Goal: Find contact information: Find contact information

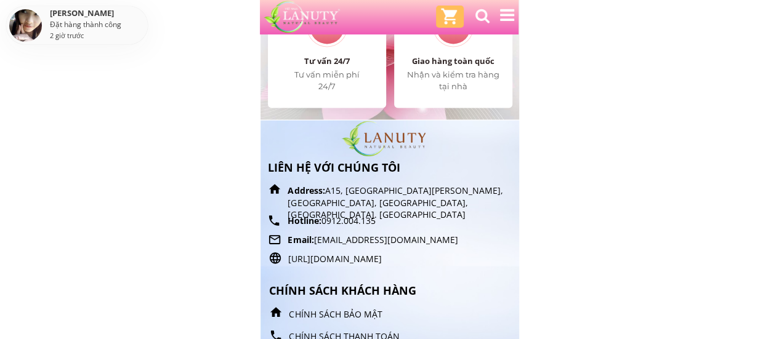
scroll to position [5589, 0]
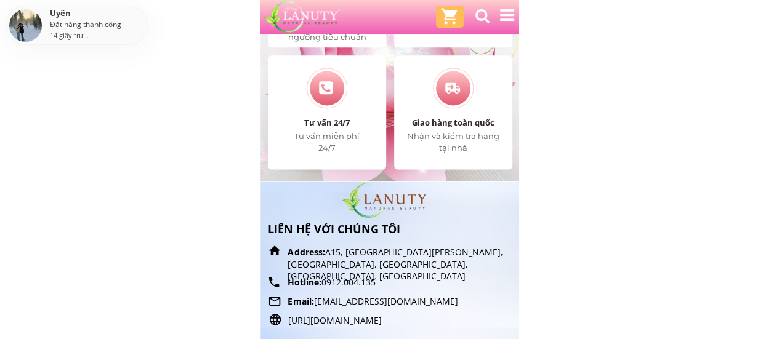
scroll to position [5589, 0]
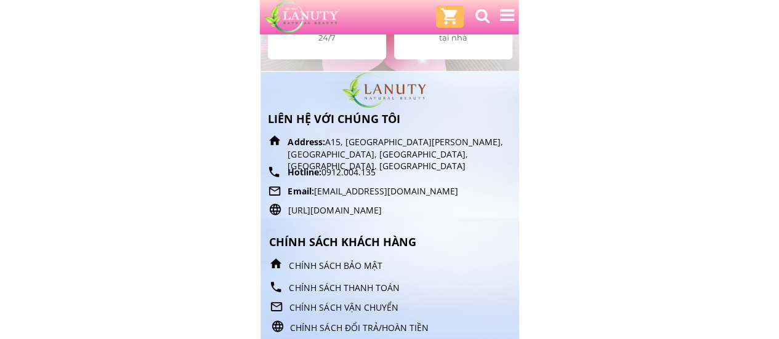
drag, startPoint x: 332, startPoint y: 173, endPoint x: 388, endPoint y: 168, distance: 55.6
click at [388, 168] on p "Hotline: 0912.004.135" at bounding box center [376, 172] width 179 height 12
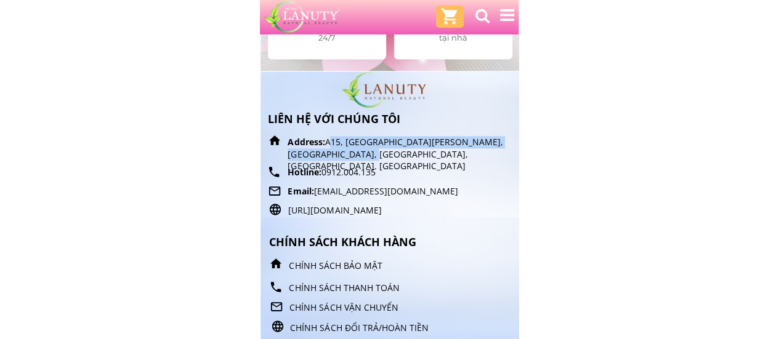
drag, startPoint x: 352, startPoint y: 150, endPoint x: 367, endPoint y: 154, distance: 15.4
click at [367, 154] on p "Address: A15, 66 Kim Giang, Đại Kim, Quận Thanh Xuân, TP. Hà Nội" at bounding box center [400, 154] width 226 height 36
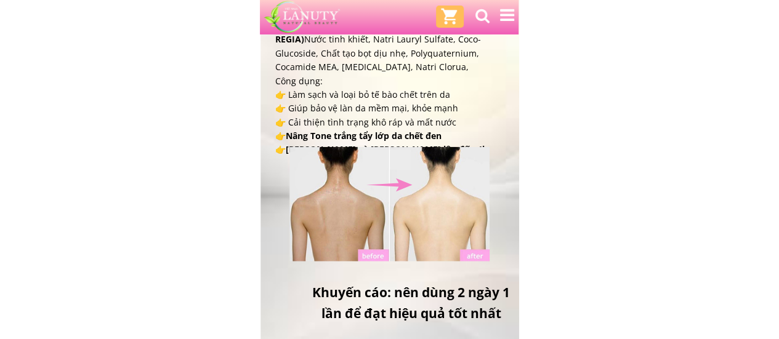
scroll to position [1847, 0]
